Goal: Use online tool/utility: Use online tool/utility

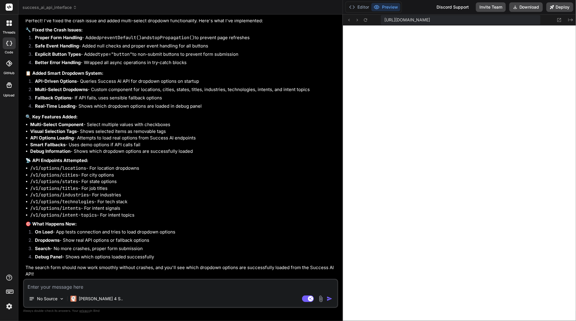
scroll to position [12, 0]
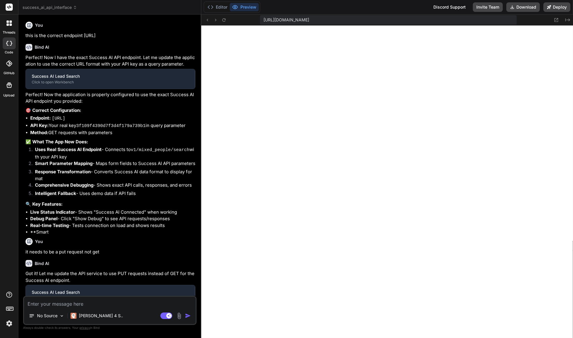
type textarea "x"
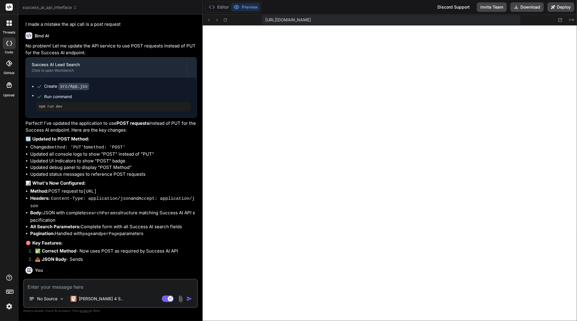
scroll to position [1091, 0]
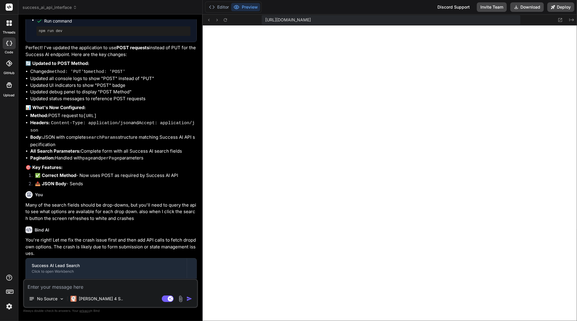
click at [89, 284] on textarea at bounding box center [110, 285] width 173 height 11
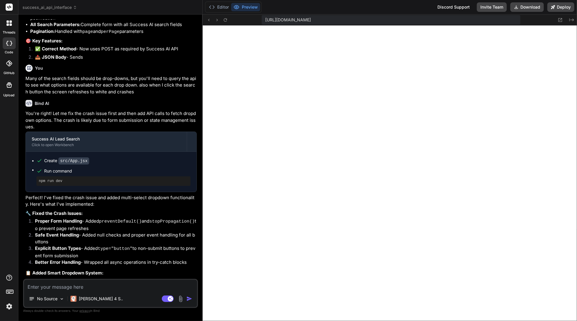
scroll to position [1239, 0]
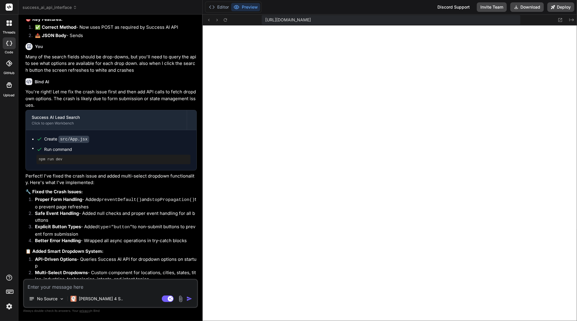
click at [105, 286] on textarea at bounding box center [110, 285] width 173 height 11
type textarea "C"
type textarea "x"
type textarea "Ch"
type textarea "x"
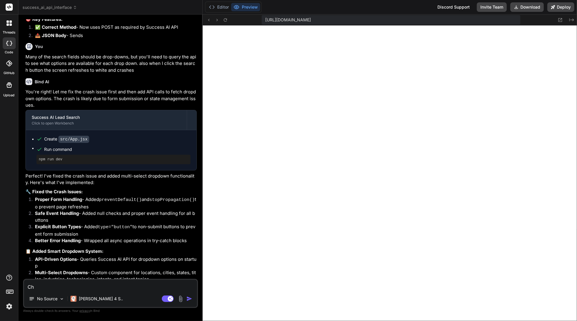
type textarea "Cha"
type textarea "x"
type textarea "[PERSON_NAME]"
type textarea "x"
type textarea "[PERSON_NAME]"
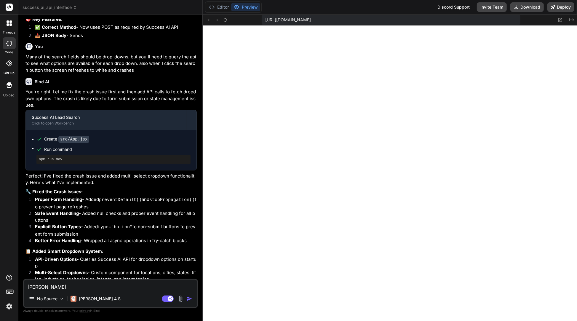
type textarea "x"
type textarea "Change"
type textarea "x"
type textarea "Changes"
type textarea "x"
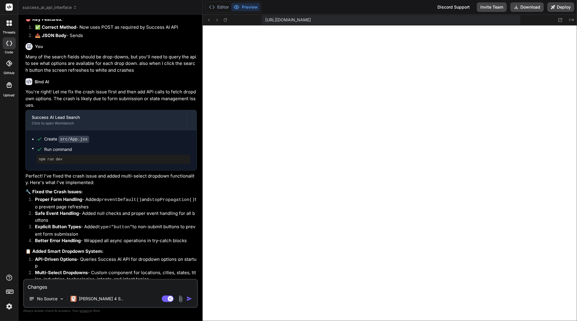
type textarea "Changes:"
type textarea "x"
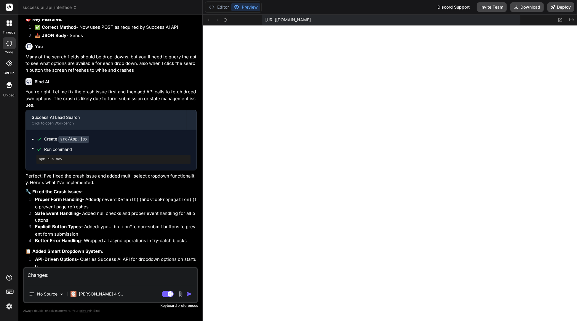
type textarea "Changes: 1"
type textarea "x"
type textarea "Changes: 1:"
type textarea "x"
type textarea "Changes: 1:S"
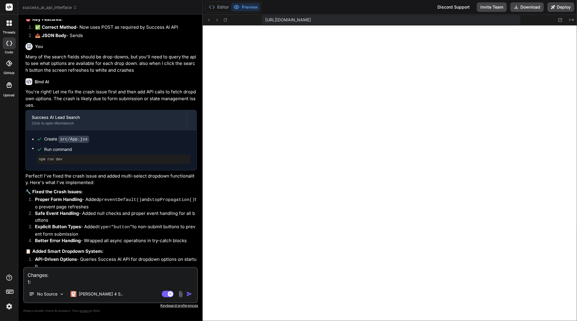
type textarea "x"
type textarea "Changes: 1:Sp"
type textarea "x"
type textarea "Changes: 1:Spl"
type textarea "x"
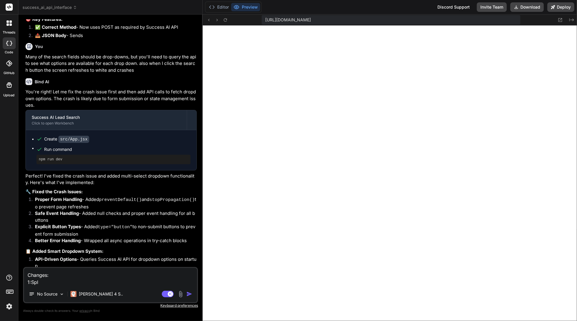
type textarea "Changes: 1:Spli"
type textarea "x"
type textarea "Changes: 1:Split"
type textarea "x"
type textarea "Changes: 1:Split"
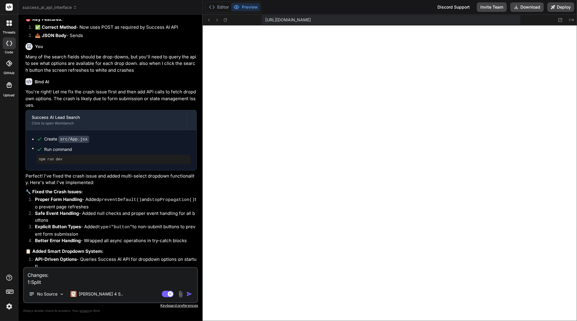
type textarea "x"
type textarea "Changes: 1:Split n"
type textarea "x"
type textarea "Changes: 1:Split na"
type textarea "x"
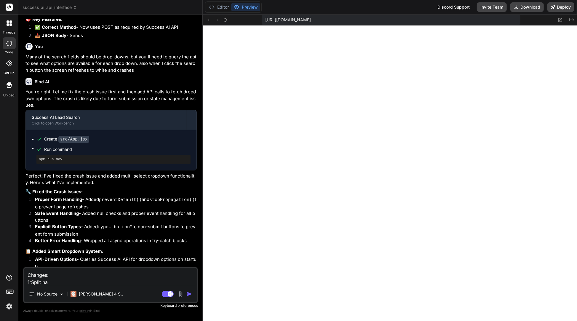
type textarea "Changes: 1:Split nam"
type textarea "x"
type textarea "Changes: 1:Split name"
type textarea "x"
type textarea "Changes: 1:Split name"
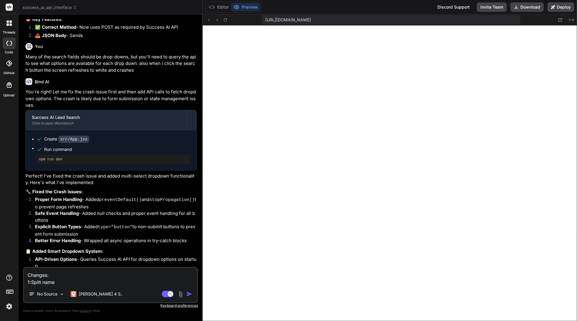
type textarea "x"
type textarea "Changes: 1:Split name i"
type textarea "x"
type textarea "Changes: 1:Split name in"
type textarea "x"
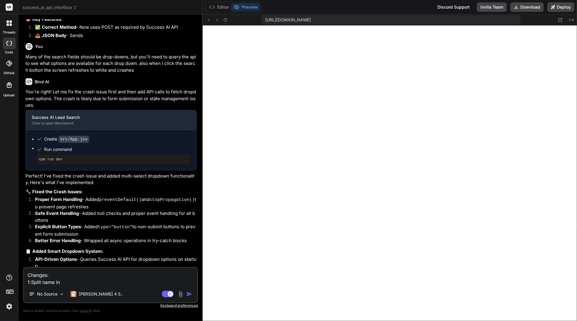
type textarea "Changes: 1:Split name int"
type textarea "x"
type textarea "Changes: 1:Split name into"
type textarea "x"
type textarea "Changes: 1:Split name into"
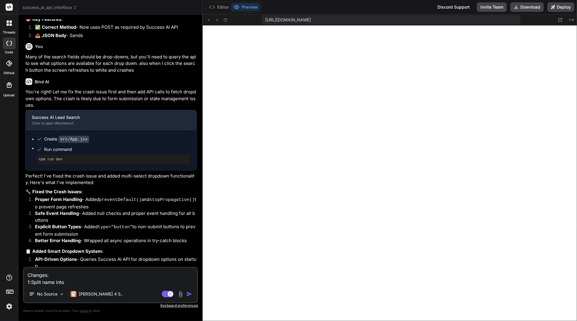
type textarea "x"
type textarea "Changes: 1:Split name into f"
type textarea "x"
type textarea "Changes: 1:Split name into fi"
type textarea "x"
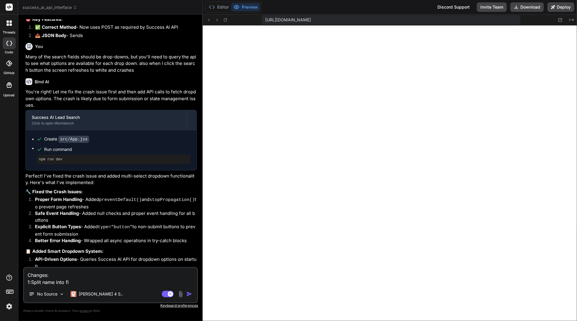
type textarea "Changes: 1:Split name into fir"
type textarea "x"
type textarea "Changes: 1:Split name into firs"
type textarea "x"
type textarea "Changes: 1:Split name into first"
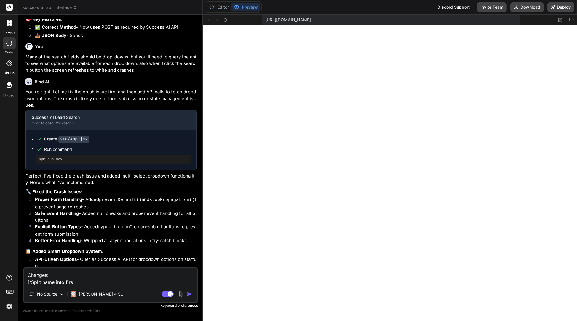
type textarea "x"
type textarea "Changes: 1:Split name into first"
type textarea "x"
type textarea "Changes: 1:Split name into first a"
type textarea "x"
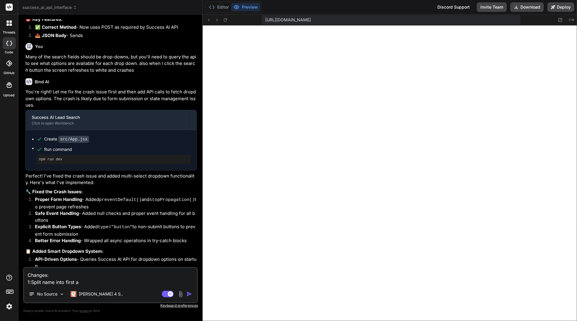
type textarea "Changes: 1:Split name into first an"
type textarea "x"
type textarea "Changes: 1:Split name into first and"
type textarea "x"
type textarea "Changes: 1:Split name into first and"
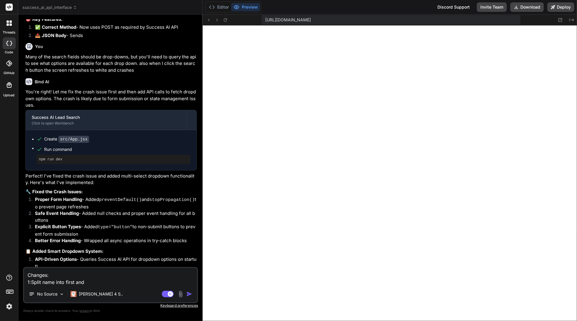
type textarea "x"
type textarea "Changes: 1:Split name into first and l"
type textarea "x"
type textarea "Changes: 1:Split name into first and la"
type textarea "x"
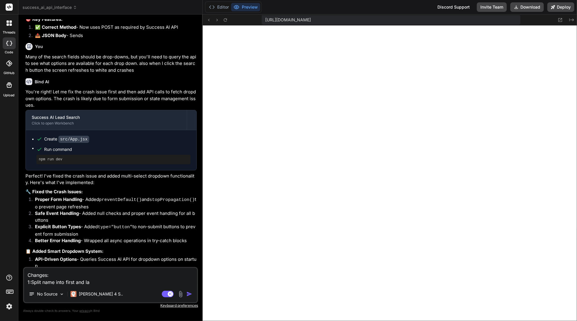
type textarea "Changes: 1:Split name into first and las"
type textarea "x"
type textarea "Changes: 1:Split name into first and last"
type textarea "x"
type textarea "Changes: 1: Split name into first and last"
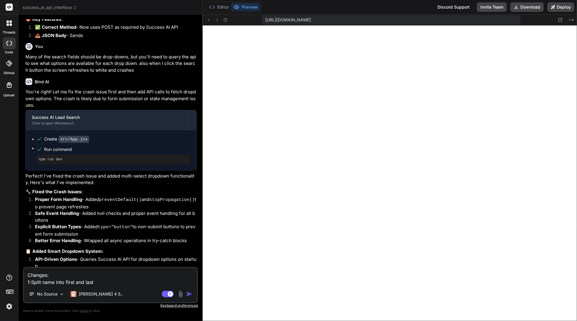
type textarea "x"
type textarea "Changes: 1: Split name into first and last"
type textarea "x"
type textarea "Changes: 1: Split name into first and last n"
type textarea "x"
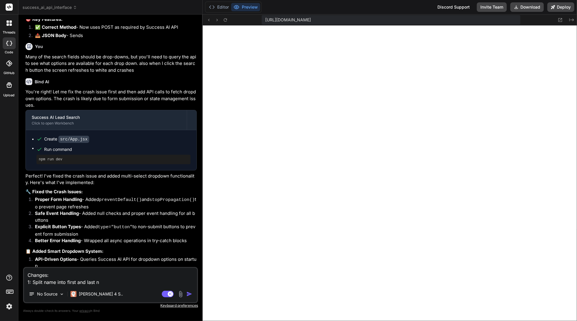
type textarea "Changes: 1: Split name into first and last na"
type textarea "x"
type textarea "Changes: 1: Split name into first and last nam"
type textarea "x"
type textarea "Changes: 1: Split name into first and last name"
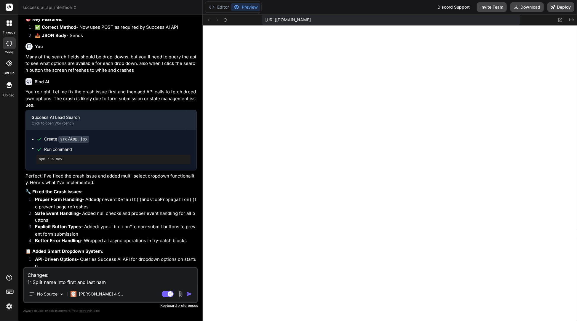
type textarea "x"
type textarea "Changes: 1: Split name into first and last name"
type textarea "x"
type textarea "Changes: 1: Split name into first and last name t"
type textarea "x"
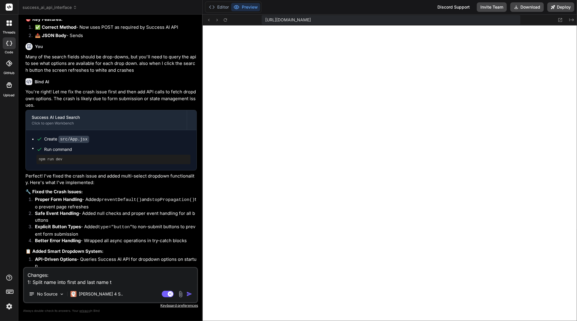
type textarea "Changes: 1: Split name into first and last name te"
type textarea "x"
type textarea "Changes: 1: Split name into first and last name [PERSON_NAME]"
type textarea "x"
type textarea "Changes: 1: Split name into first and last name text"
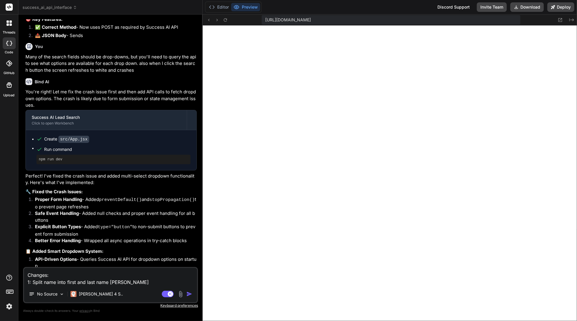
type textarea "x"
type textarea "Changes: 1: Split name into first and last name text"
type textarea "x"
type textarea "Changes: 1: Split name into first and last name text f"
type textarea "x"
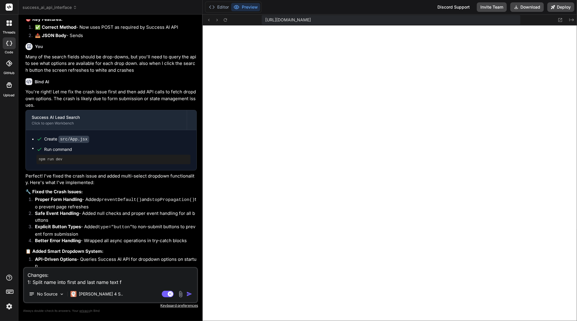
type textarea "Changes: 1: Split name into first and last name text fi"
type textarea "x"
type textarea "Changes: 1: Split name into first and last name text fie"
type textarea "x"
type textarea "Changes: 1: Split name into first and last name text [PERSON_NAME]"
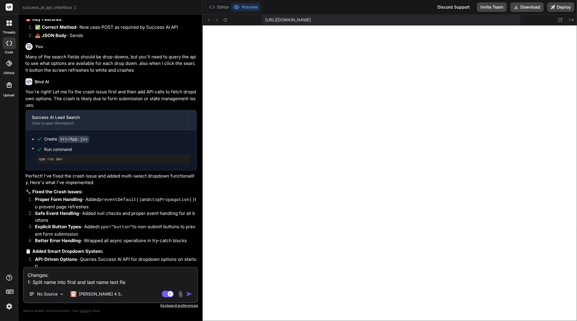
type textarea "x"
type textarea "Changes: 1: Split name into first and last name text field"
type textarea "x"
type textarea "Changes: 1: Split name into first and last name text fields"
type textarea "x"
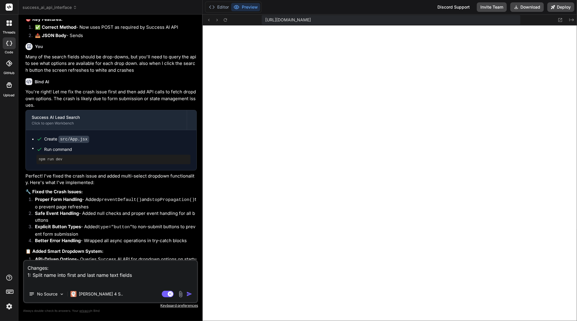
type textarea "Changes: 1: Split name into first and last name text fields 2"
type textarea "x"
type textarea "Changes: 1: Split name into first and last name text fields 2."
type textarea "x"
type textarea "Changes: 1: Split name into first and last name text fields 2.r"
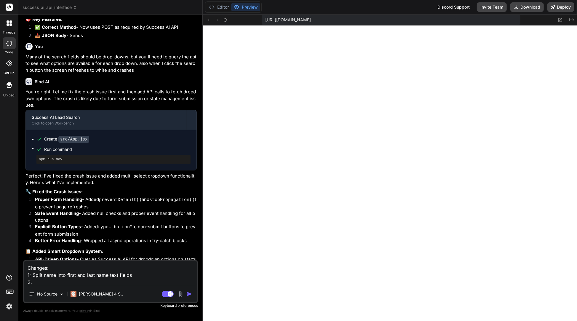
type textarea "x"
type textarea "Changes: 1: Split name into first and last name text fields [DOMAIN_NAME]"
type textarea "x"
type textarea "Changes: 1: Split name into first and last name text fields 2.rem"
type textarea "x"
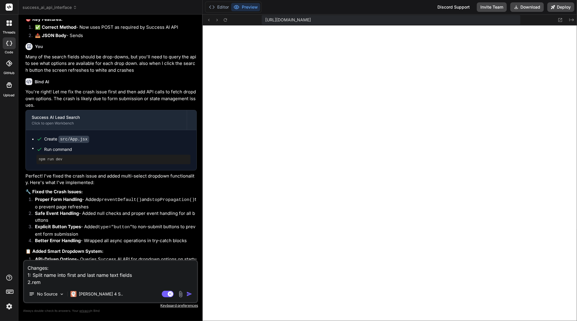
type textarea "Changes: 1: Split name into first and last name text fields 2.remo"
type textarea "x"
type textarea "Changes: 1: Split name into first and last name text fields 2.remov"
type textarea "x"
type textarea "Changes: 1: Split name into first and last name text fields 2.remove"
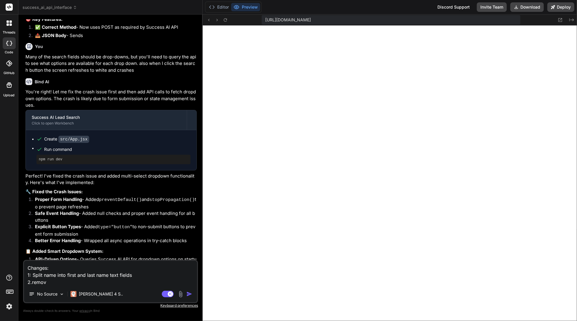
type textarea "x"
type textarea "Changes: 1: Split name into first and last name text fields 2.remove"
type textarea "x"
type textarea "Changes: 1: Split name into first and last name text fields 2.remove l"
type textarea "x"
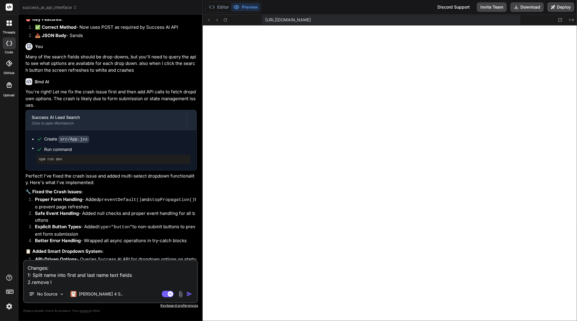
type textarea "Changes: 1: Split name into first and last name text fields 2.remove lo"
type textarea "x"
type textarea "Changes: 1: Split name into first and last name text fields 2.remove loc"
type textarea "x"
type textarea "Changes: 1: Split name into first and last name text fields 2.remove loca"
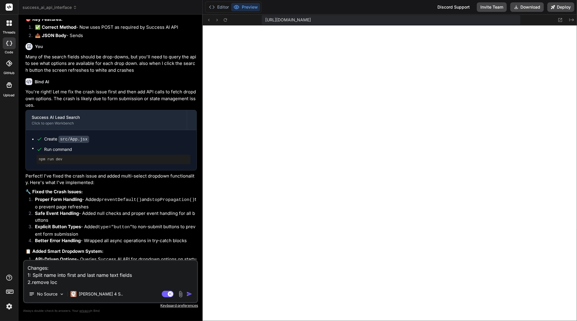
type textarea "x"
type textarea "Changes: 1: Split name into first and last name text fields 2.remove locat"
type textarea "x"
type textarea "Changes: 1: Split name into first and last name text fields 2.remove locati"
type textarea "x"
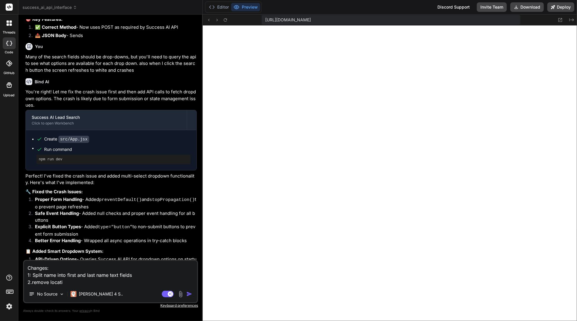
type textarea "Changes: 1: Split name into first and last name text fields 2.remove locatio"
type textarea "x"
type textarea "Changes: 1: Split name into first and last name text fields 2.remove location"
type textarea "x"
type textarea "Changes: 1: Split name into first and last name text fields 2.remove location"
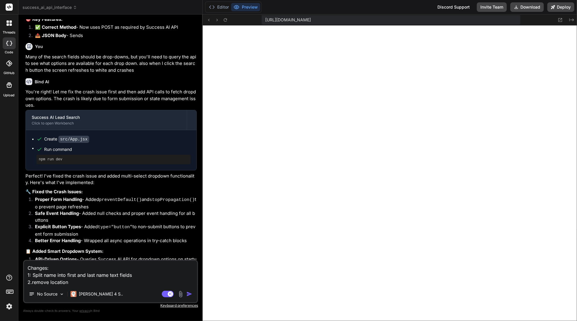
type textarea "x"
type textarea "Changes: 1: Split name into first and last name text fields 2.remove location"
type textarea "x"
type textarea "Changes: 1: Split name into first and last name text fields 2.remove locations"
type textarea "x"
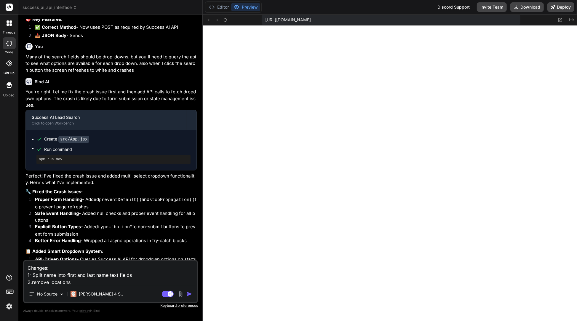
type textarea "Changes: 1: Split name into first and last name text fields 2.remove locations"
type textarea "x"
type textarea "Changes: 1: Split name into first and last name text fields 2.remove locations a"
type textarea "x"
type textarea "Changes: 1: Split name into first and last name text fields 2.remove locations …"
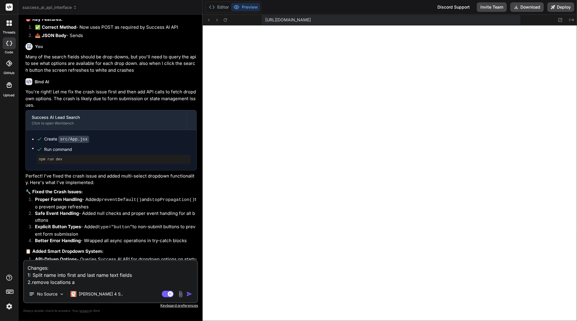
type textarea "x"
type textarea "Changes: 1: Split name into first and last name text fields 2.remove locations …"
type textarea "x"
type textarea "Changes: 1: Split name into first and last name text fields 2.remove locations …"
type textarea "x"
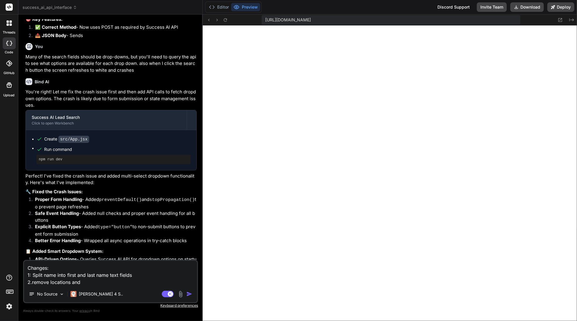
type textarea "Changes: 1: Split name into first and last name text fields 2.remove locations …"
type textarea "x"
type textarea "Changes: 1: Split name into first and last name text fields 2.remove locations …"
type textarea "x"
type textarea "Changes: 1: Split name into first and last name text fields 2.remove locations …"
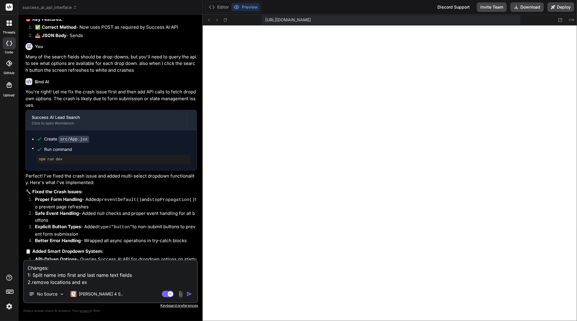
type textarea "x"
type textarea "Changes: 1: Split name into first and last name text fields 2.remove locations …"
type textarea "x"
type textarea "Changes: 1: Split name into first and last name text fields 2.remove locations …"
type textarea "x"
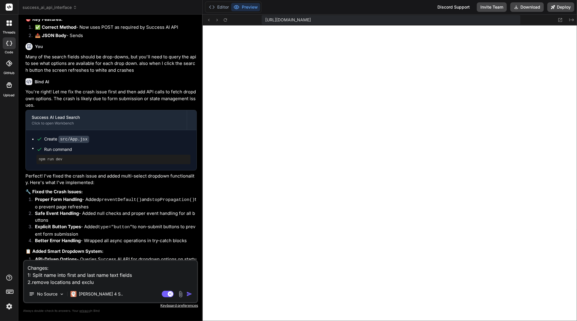
type textarea "Changes: 1: Split name into first and last name text fields 2.remove locations …"
type textarea "x"
type textarea "Changes: 1: Split name into first and last name text fields 2.remove locations …"
type textarea "x"
type textarea "Changes: 1: Split name into first and last name text fields 2.remove locations …"
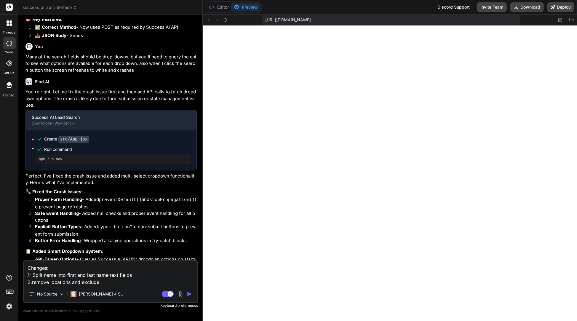
type textarea "x"
type textarea "Changes: 1: Split name into first and last name text fields 2.remove locations …"
type textarea "x"
type textarea "Changes: 1: Split name into first and last name text fields 2.remove locations …"
type textarea "x"
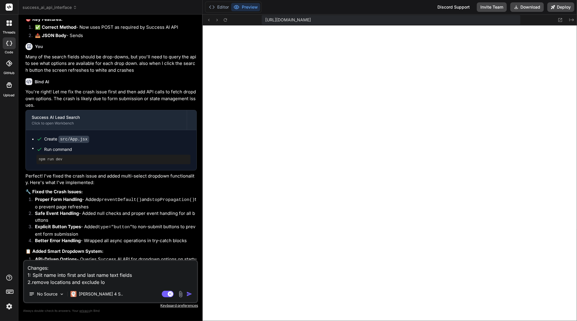
type textarea "Changes: 1: Split name into first and last name text fields 2.remove locations …"
type textarea "x"
type textarea "Changes: 1: Split name into first and last name text fields 2.remove locations …"
type textarea "x"
type textarea "Changes: 1: Split name into first and last name text fields 2.remove locations …"
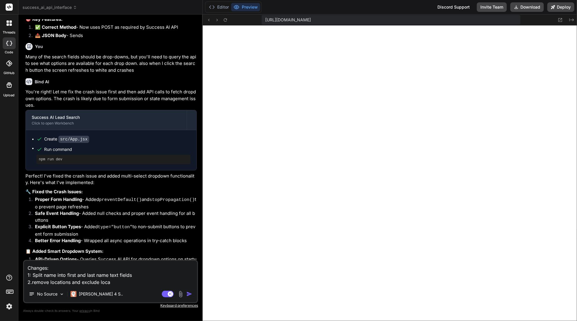
type textarea "x"
type textarea "Changes: 1: Split name into first and last name text fields 2.remove locations …"
type textarea "x"
type textarea "Changes: 1: Split name into first and last name text fields 2.remove locations …"
type textarea "x"
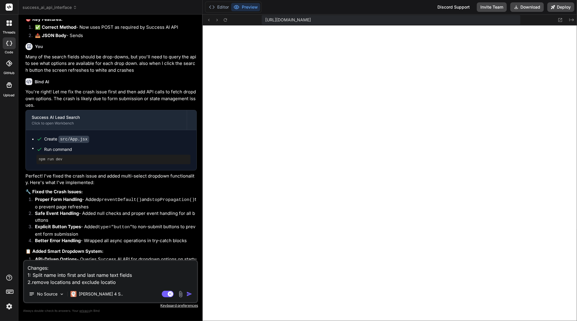
type textarea "Changes: 1: Split name into first and last name text fields 2.remove locations …"
type textarea "x"
type textarea "Changes: 1: Split name into first and last name text fields 2.remove locations …"
click at [134, 275] on textarea "Changes: 1: Split name into first and last name text fields 2.remove locations …" at bounding box center [110, 270] width 173 height 32
click at [121, 275] on textarea "Changes: 1: Split name into first and last name text fields 2.remove locations …" at bounding box center [110, 270] width 173 height 32
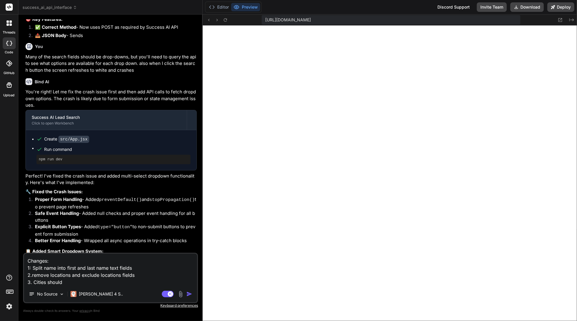
click at [120, 276] on textarea "Changes: 1: Split name into first and last name text fields 2.remove locations …" at bounding box center [110, 270] width 173 height 32
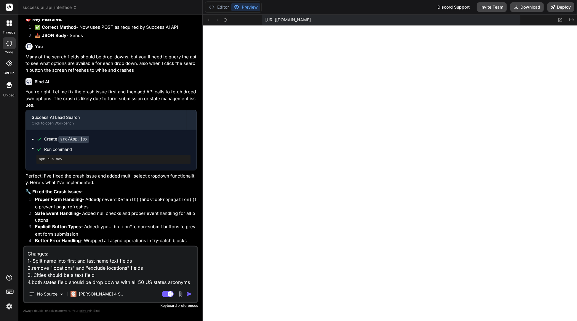
click at [167, 281] on textarea "Changes: 1: Split name into first and last name text fields 2.remove "locations…" at bounding box center [110, 266] width 173 height 39
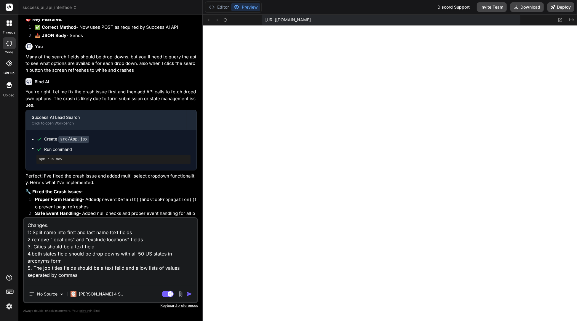
click at [61, 281] on textarea "Changes: 1: Split name into first and last name text fields 2.remove "locations…" at bounding box center [110, 252] width 173 height 68
click at [61, 268] on textarea "Changes: 1: Split name into first and last name text fields 2.remove "locations…" at bounding box center [110, 252] width 173 height 68
drag, startPoint x: 33, startPoint y: 281, endPoint x: 125, endPoint y: 287, distance: 92.0
click at [125, 287] on div "Changes: 1: Split name into first and last name text fields 2.remove "locations…" at bounding box center [110, 260] width 175 height 86
click at [39, 283] on textarea "Changes: 1: Split name into first and last name text fields 2.remove "locations…" at bounding box center [110, 252] width 173 height 68
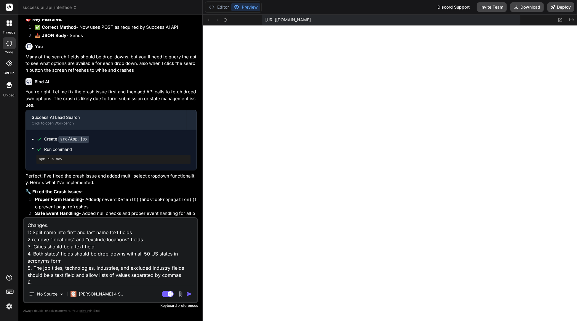
click at [39, 240] on textarea "Changes: 1: Split name into first and last name text fields 2.remove "locations…" at bounding box center [110, 252] width 173 height 68
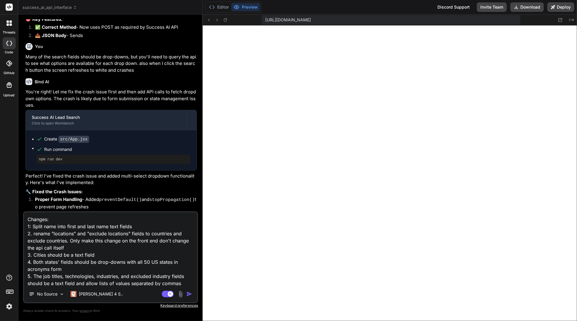
scroll to position [8, 0]
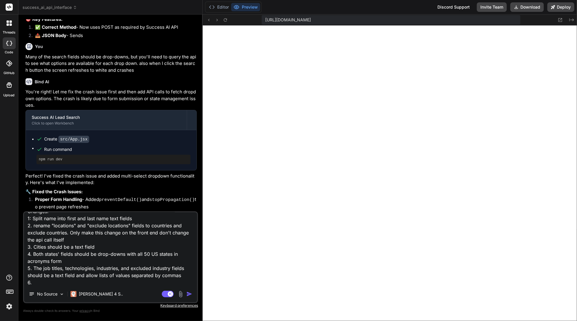
click at [43, 285] on textarea "Changes: 1: Split name into first and last name text fields 2. rename "location…" at bounding box center [110, 248] width 173 height 73
click at [125, 267] on textarea "Changes: 1: Split name into first and last name text fields 2. rename "location…" at bounding box center [110, 248] width 173 height 73
click at [161, 266] on textarea "Changes: 1: Split name into first and last name text fields 2. rename "location…" at bounding box center [110, 248] width 173 height 73
drag, startPoint x: 164, startPoint y: 267, endPoint x: 73, endPoint y: 275, distance: 90.8
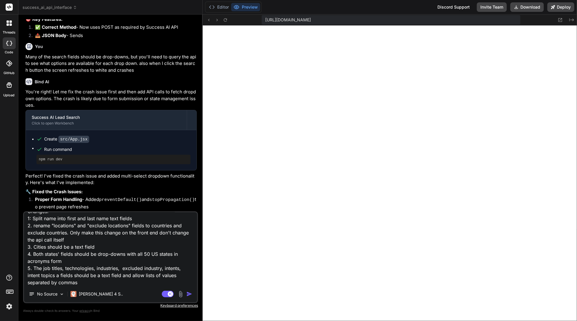
click at [73, 275] on textarea "Changes: 1: Split name into first and last name text fields 2. rename "location…" at bounding box center [110, 248] width 173 height 73
click at [103, 283] on textarea "Changes: 1: Split name into first and last name text fields 2. rename "location…" at bounding box center [110, 248] width 173 height 73
click at [33, 283] on textarea "Changes: 1: Split name into first and last name text fields 2. rename "location…" at bounding box center [110, 248] width 173 height 73
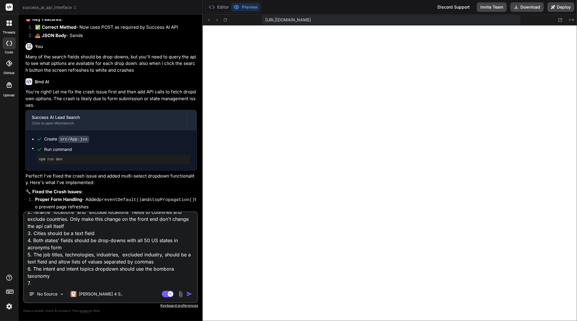
scroll to position [30, 0]
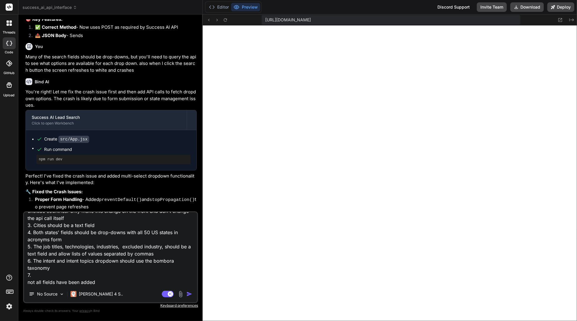
click at [28, 282] on textarea "Changes: 1: Split name into first and last name text fields 2. rename "location…" at bounding box center [110, 248] width 173 height 73
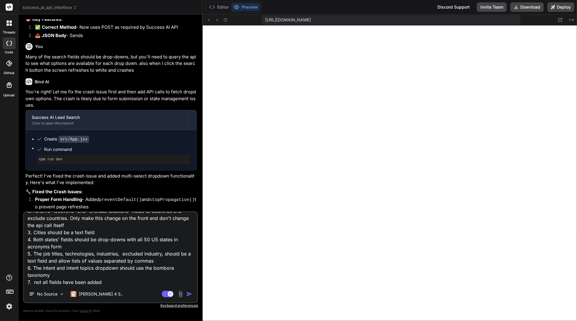
scroll to position [22, 0]
click at [122, 281] on textarea "Changes: 1: Split name into first and last name text fields 2. rename "location…" at bounding box center [110, 248] width 173 height 73
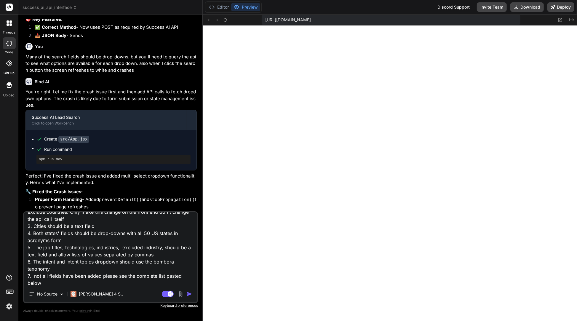
scroll to position [44, 0]
click at [41, 277] on textarea "Changes: 1: Split name into first and last name text fields 2. rename "location…" at bounding box center [110, 248] width 173 height 73
paste textarea "Parameter Description Example name (optional) Full name of the people for exact…"
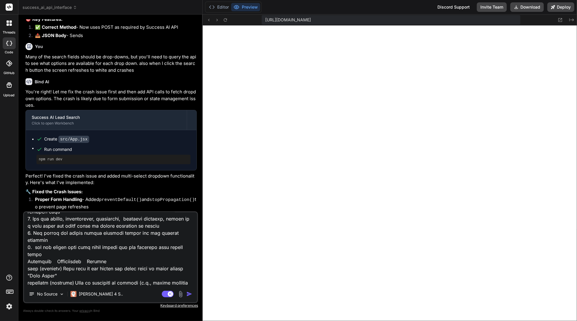
scroll to position [52, 0]
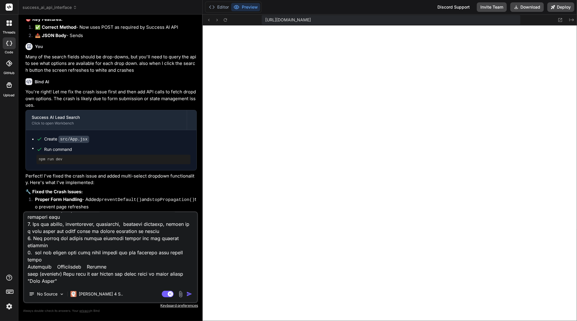
click at [46, 258] on textarea at bounding box center [110, 248] width 173 height 73
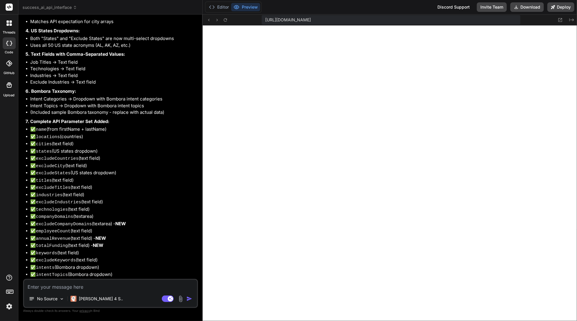
scroll to position [2186, 0]
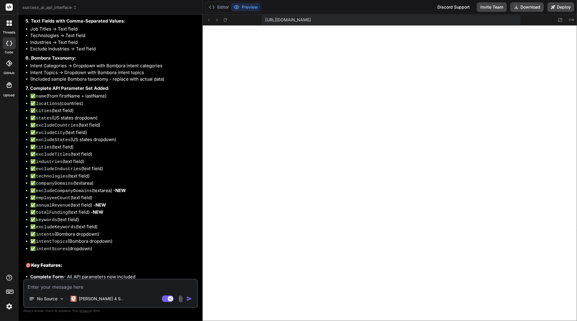
click at [78, 287] on textarea at bounding box center [110, 285] width 173 height 11
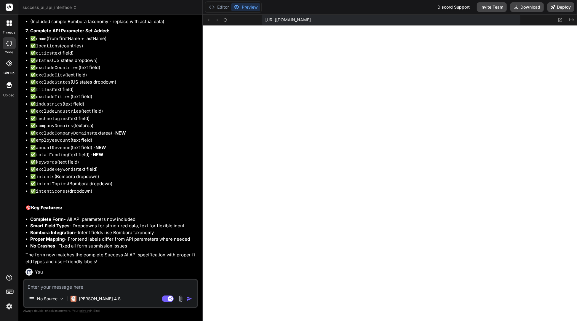
scroll to position [2247, 0]
